Goal: Find specific page/section: Find specific page/section

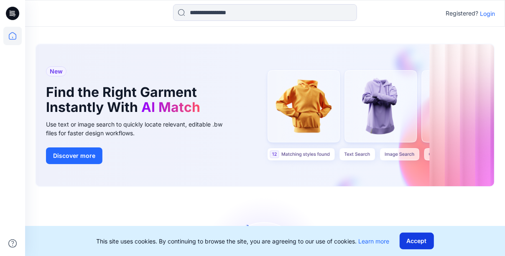
click at [419, 238] on button "Accept" at bounding box center [416, 241] width 34 height 17
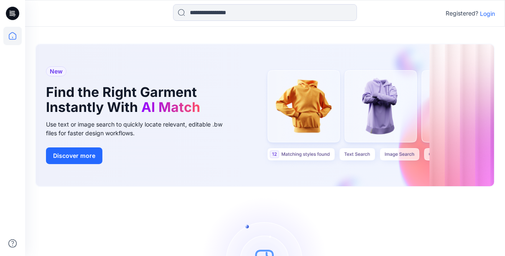
click at [489, 13] on p "Login" at bounding box center [487, 13] width 15 height 9
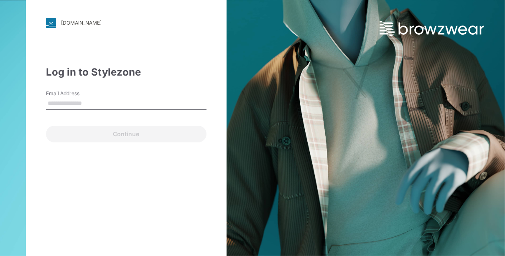
click at [74, 104] on input "Email Address" at bounding box center [126, 103] width 160 height 13
type input "**********"
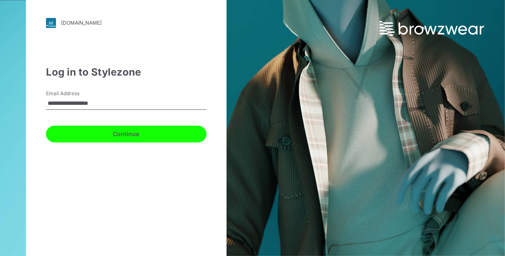
click at [102, 135] on button "Continue" at bounding box center [126, 134] width 160 height 17
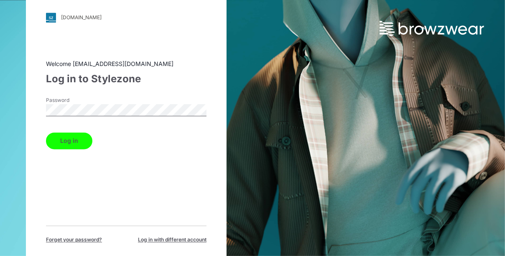
click at [71, 144] on button "Log in" at bounding box center [69, 140] width 46 height 17
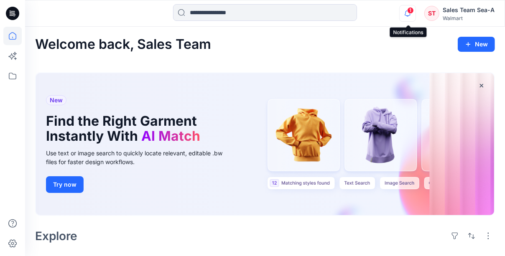
click at [407, 15] on icon "button" at bounding box center [407, 15] width 3 height 1
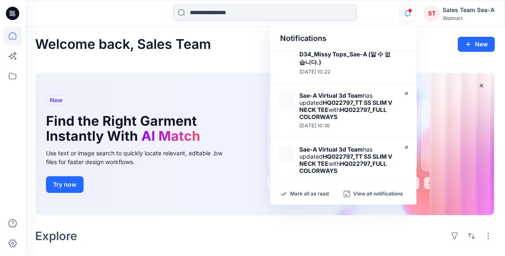
scroll to position [251, 0]
click at [11, 39] on icon at bounding box center [13, 36] width 8 height 8
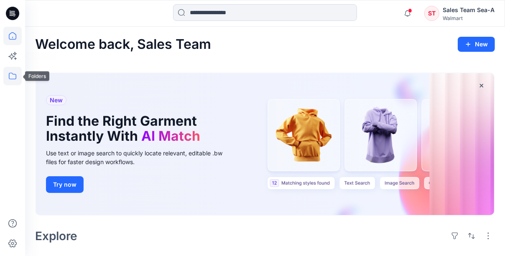
click at [15, 74] on icon at bounding box center [13, 76] width 8 height 7
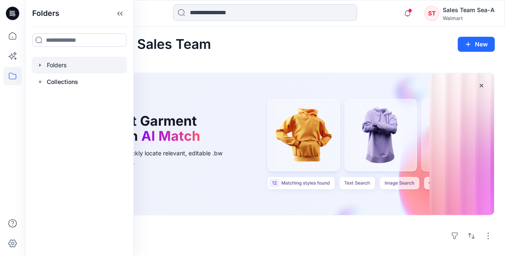
click at [55, 65] on div at bounding box center [79, 65] width 95 height 17
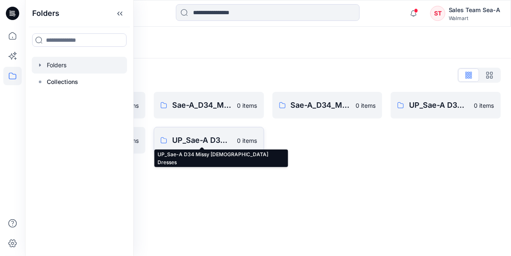
click at [202, 141] on p "UP_Sae-A D34 Missy [DEMOGRAPHIC_DATA] Dresses" at bounding box center [202, 141] width 60 height 12
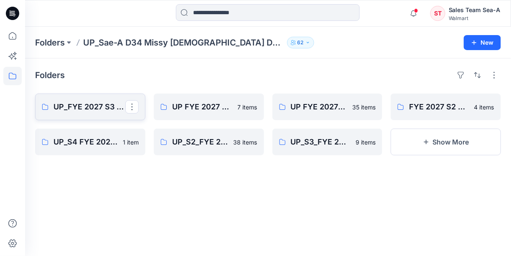
click at [125, 104] on p "UP_FYE 2027 S3 D34 [DEMOGRAPHIC_DATA] Dresses" at bounding box center [89, 107] width 72 height 12
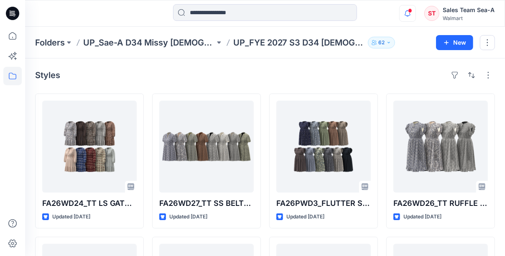
click at [416, 10] on button "button" at bounding box center [407, 13] width 17 height 17
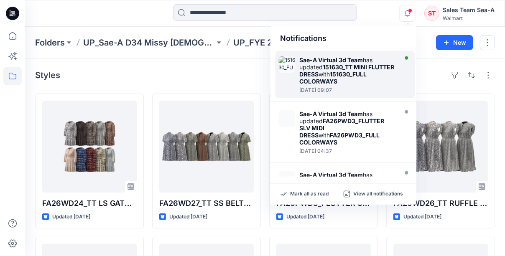
click at [351, 76] on div "Sae-A Virtual 3d Team has updated 151630_TT MINI FLUTTER DRESS with 151630_FULL…" at bounding box center [348, 70] width 96 height 28
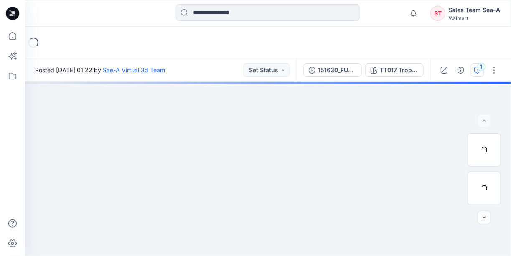
click at [480, 72] on icon "button" at bounding box center [477, 70] width 7 height 7
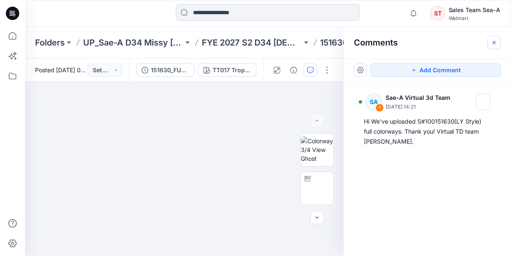
click at [496, 43] on icon "button" at bounding box center [494, 42] width 3 height 3
